Goal: Find specific page/section: Find specific page/section

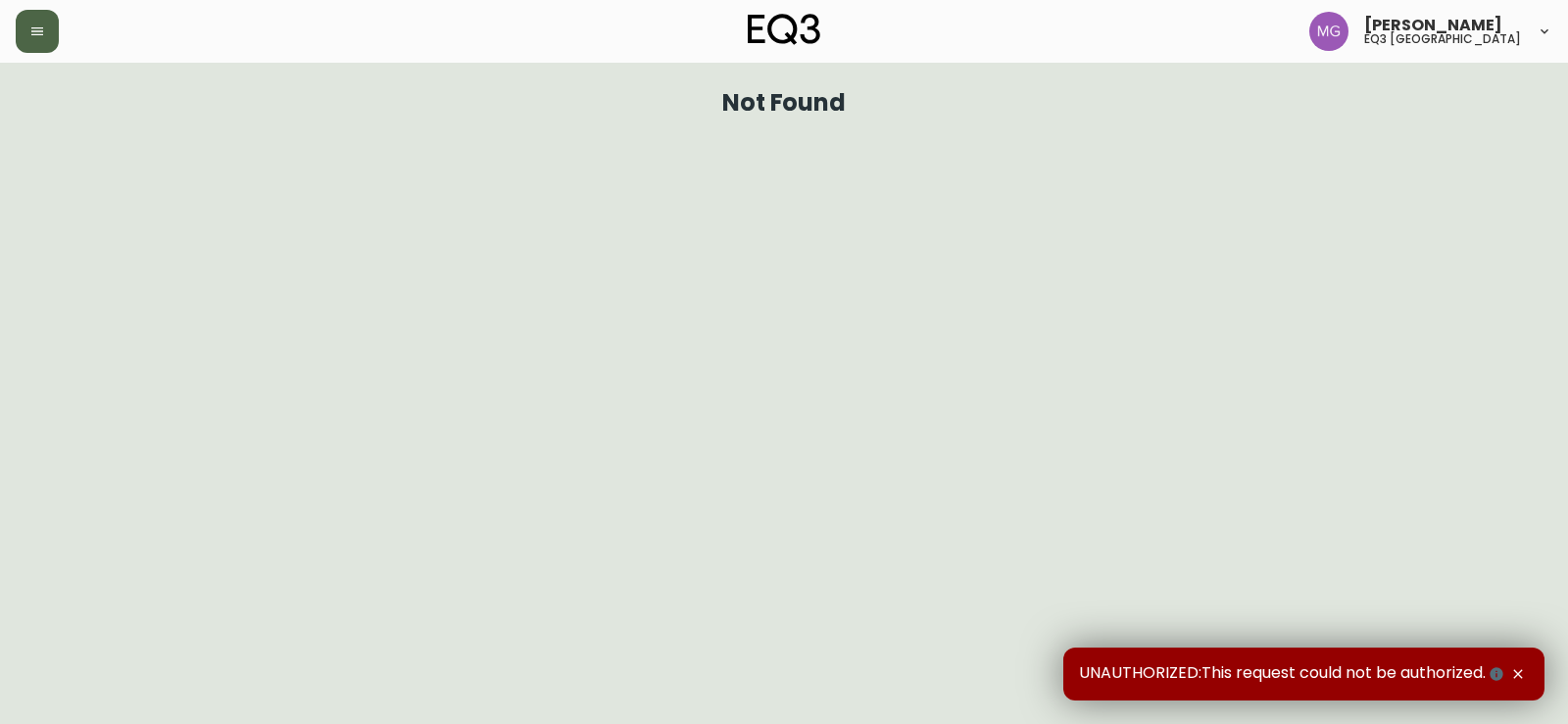
click at [44, 43] on button "button" at bounding box center [38, 32] width 44 height 44
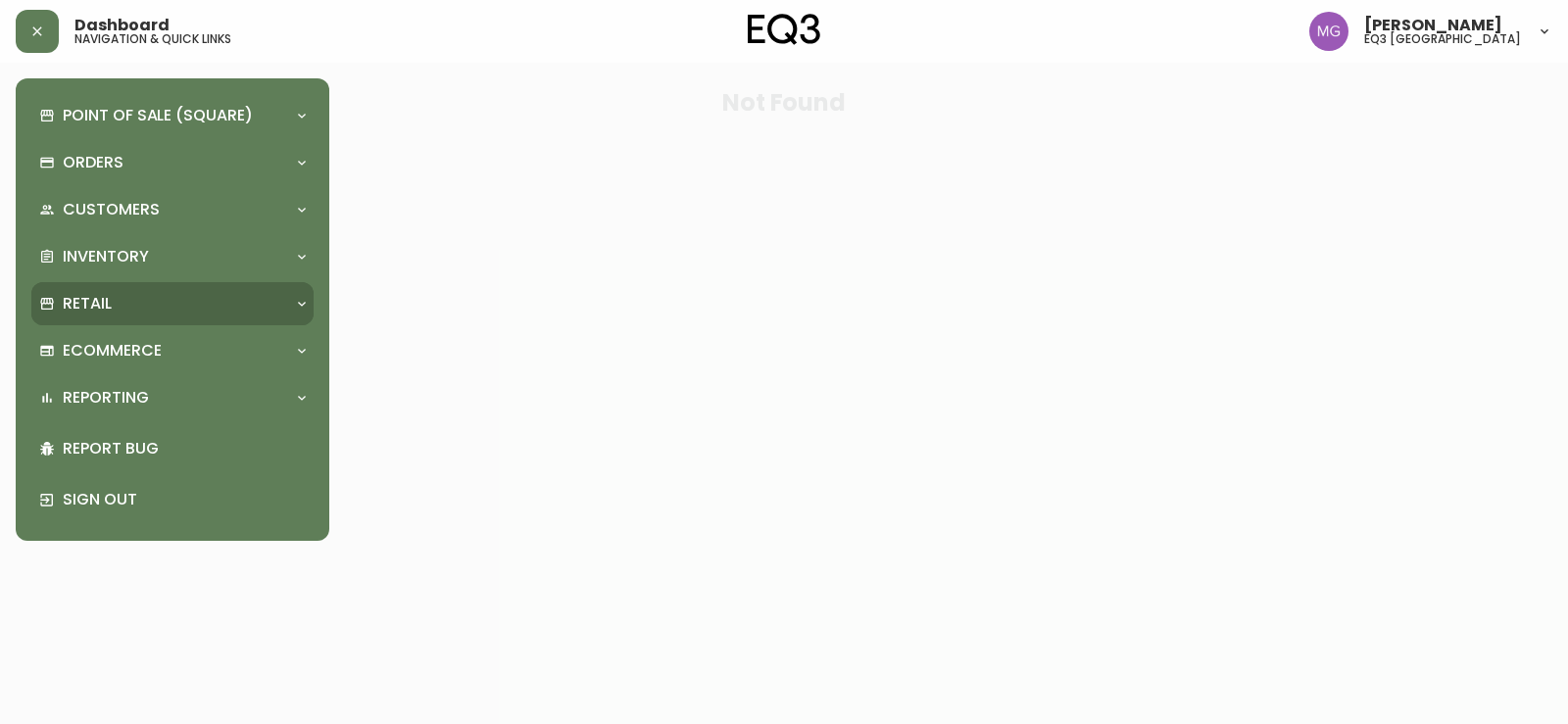
click at [154, 309] on div "Retail" at bounding box center [162, 304] width 246 height 22
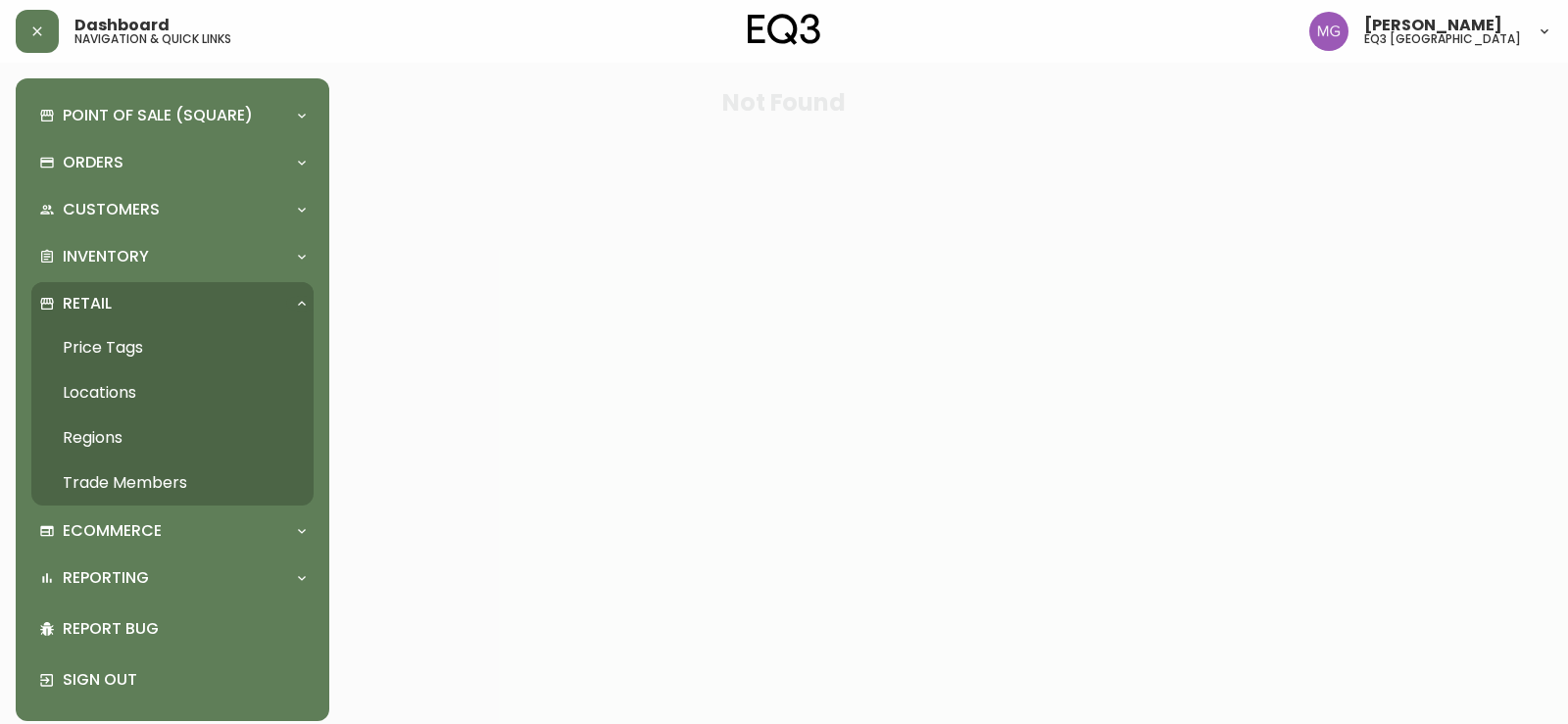
click at [123, 346] on link "Price Tags" at bounding box center [172, 349] width 282 height 46
